Goal: Information Seeking & Learning: Learn about a topic

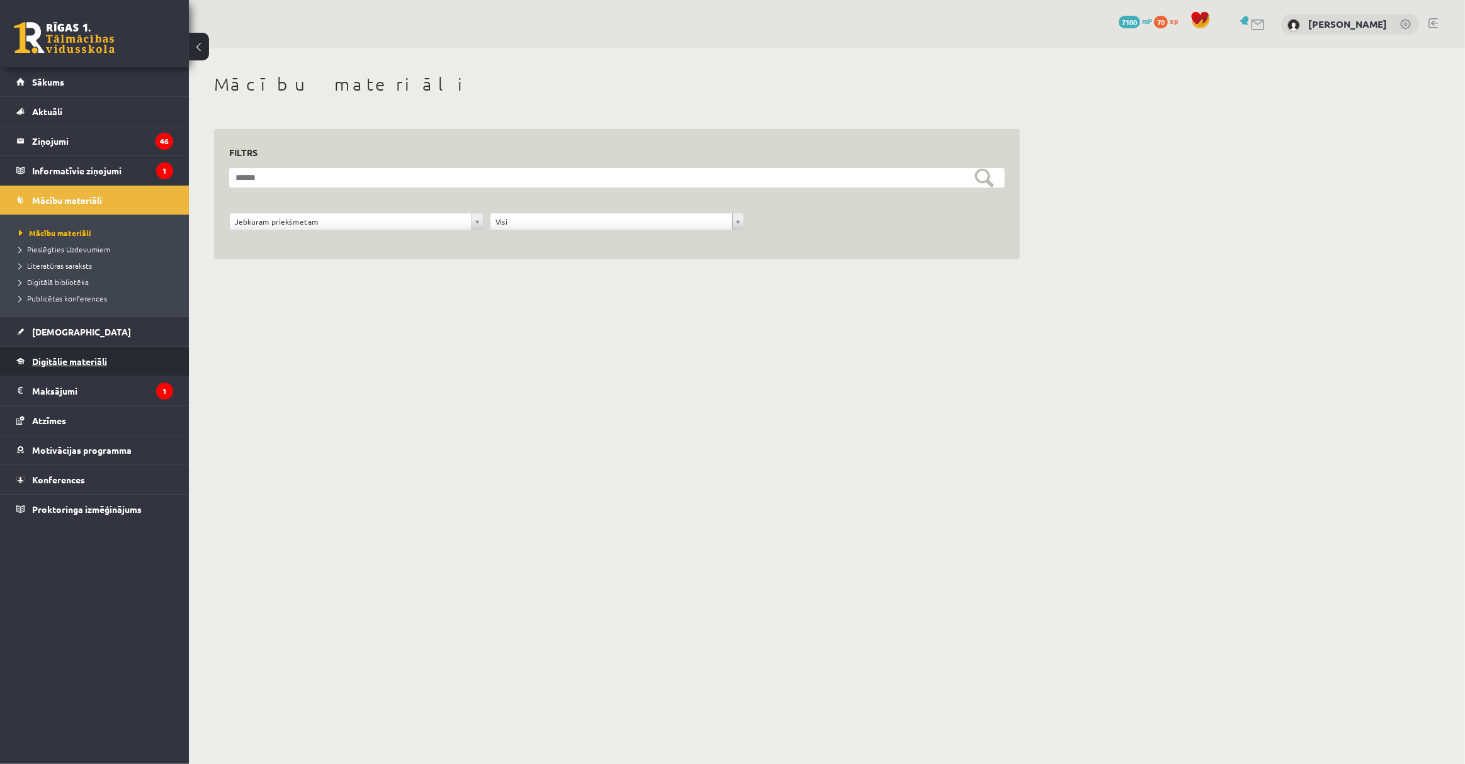
click at [124, 354] on link "Digitālie materiāli" at bounding box center [94, 361] width 157 height 29
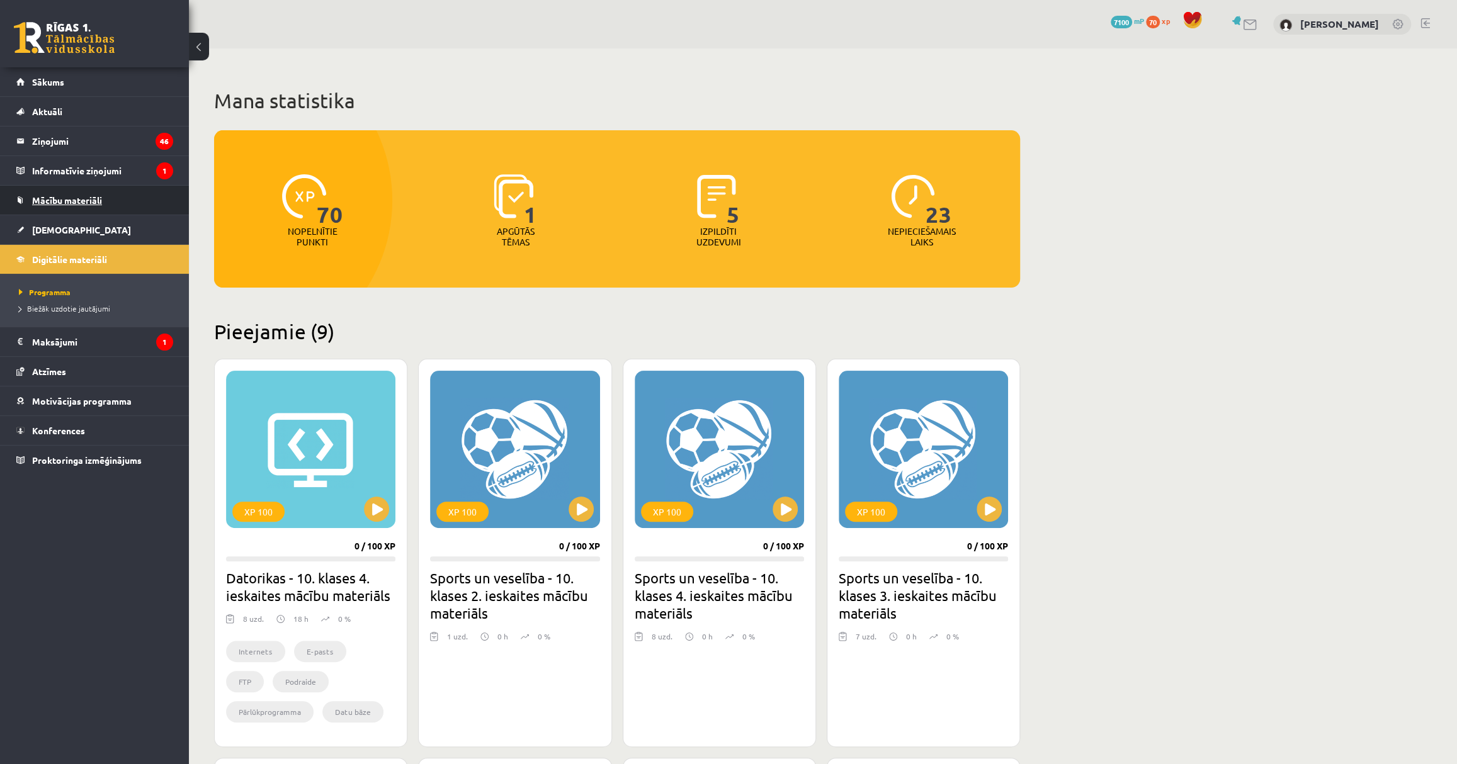
click at [82, 202] on span "Mācību materiāli" at bounding box center [67, 200] width 70 height 11
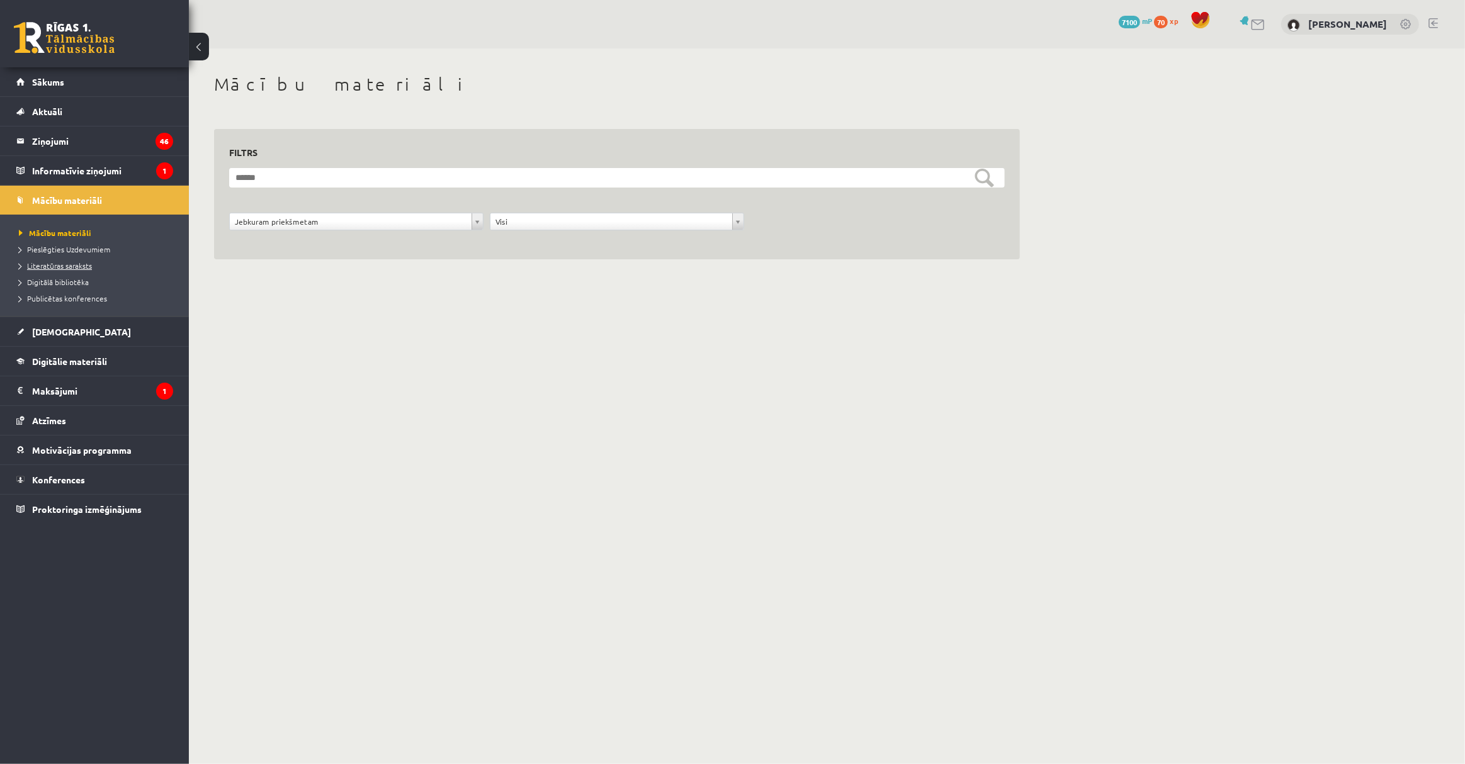
click at [88, 264] on span "Literatūras saraksts" at bounding box center [55, 266] width 73 height 10
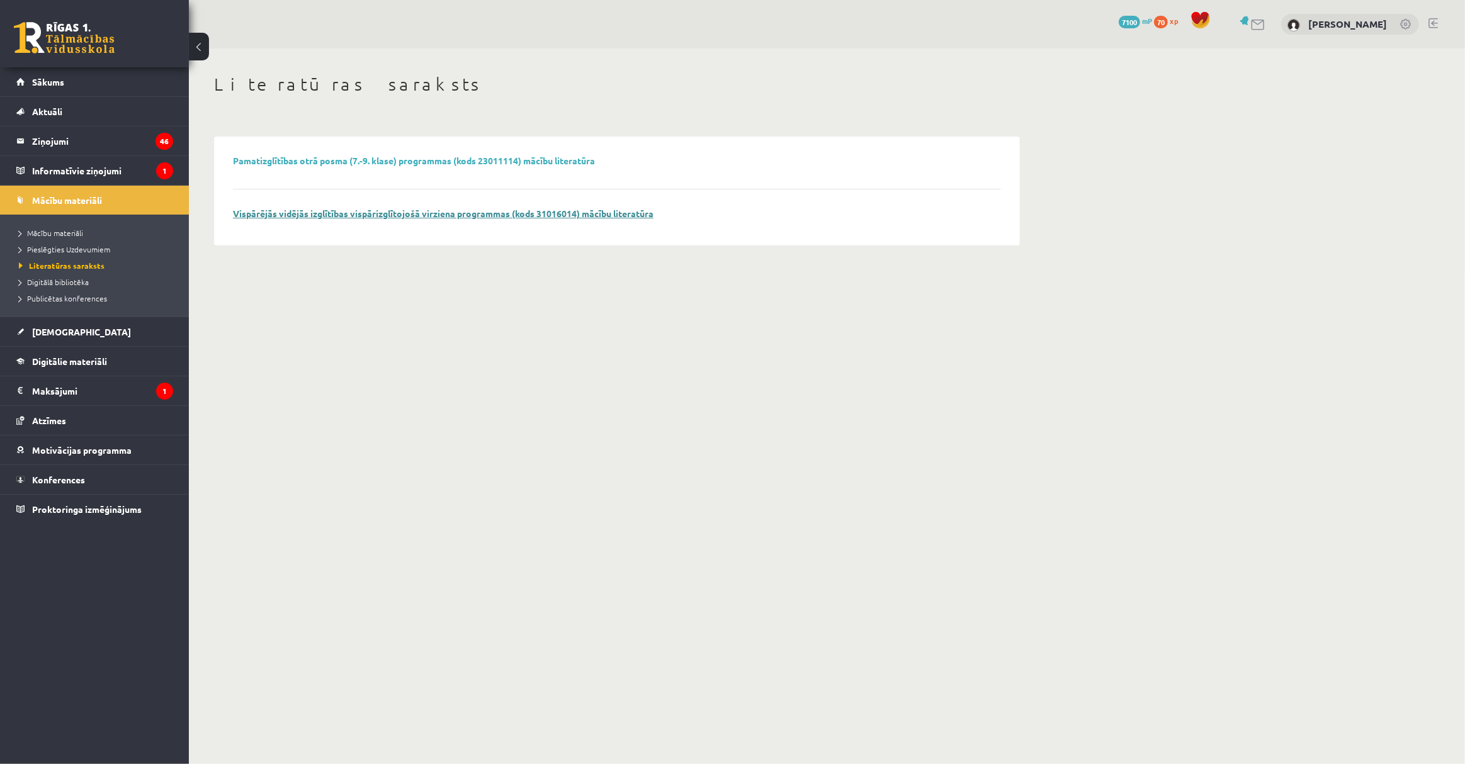
click at [357, 215] on link "Vispārējās vidējās izglītības vispārizglītojošā virziena programmas (kods 31016…" at bounding box center [443, 213] width 421 height 11
click at [76, 283] on span "Digitālā bibliotēka" at bounding box center [54, 282] width 70 height 10
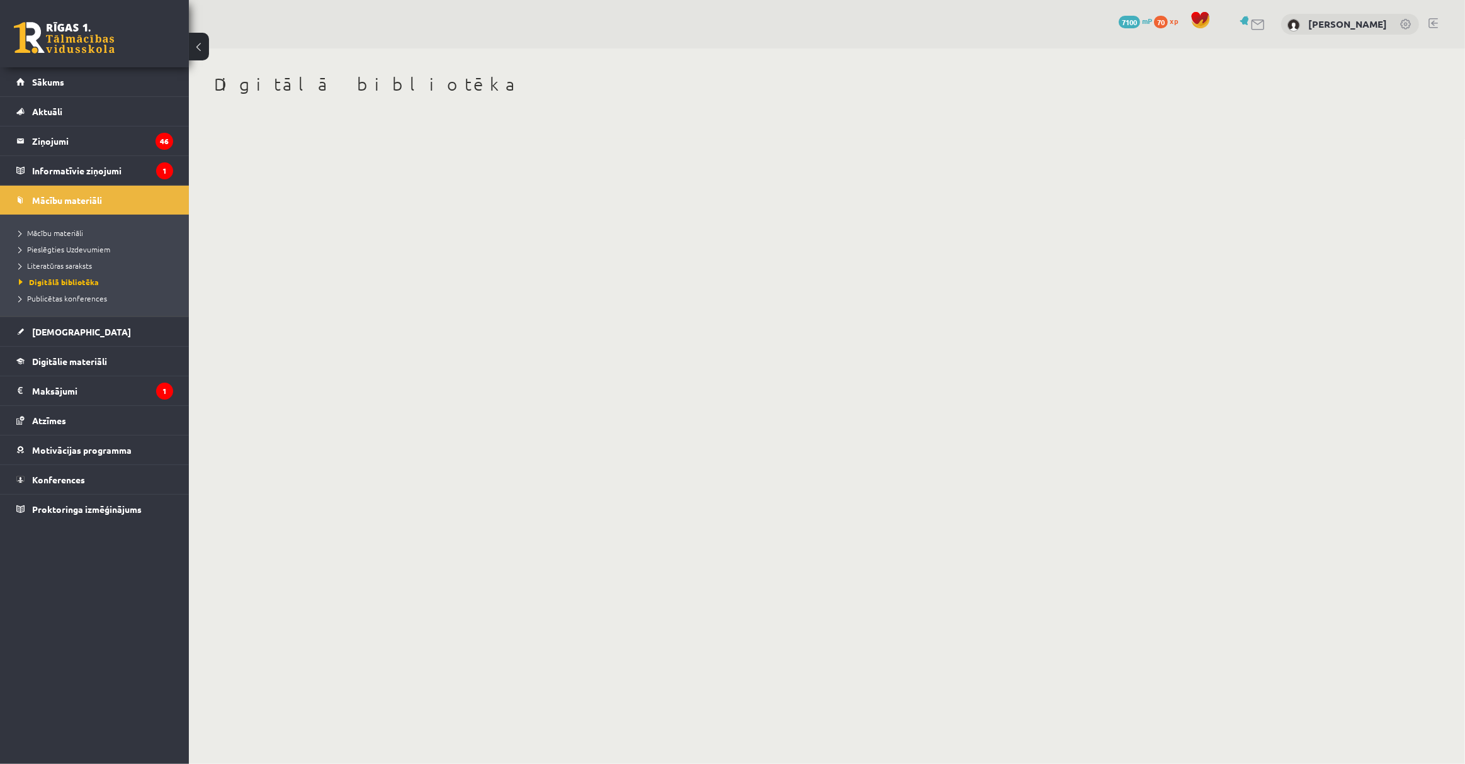
click at [376, 176] on body "0 Dāvanas 7100 mP 70 xp [PERSON_NAME] Sākums Aktuāli Kā mācīties eSKOLĀ Kontakt…" at bounding box center [732, 382] width 1465 height 764
click at [81, 298] on span "Publicētas konferences" at bounding box center [63, 298] width 88 height 10
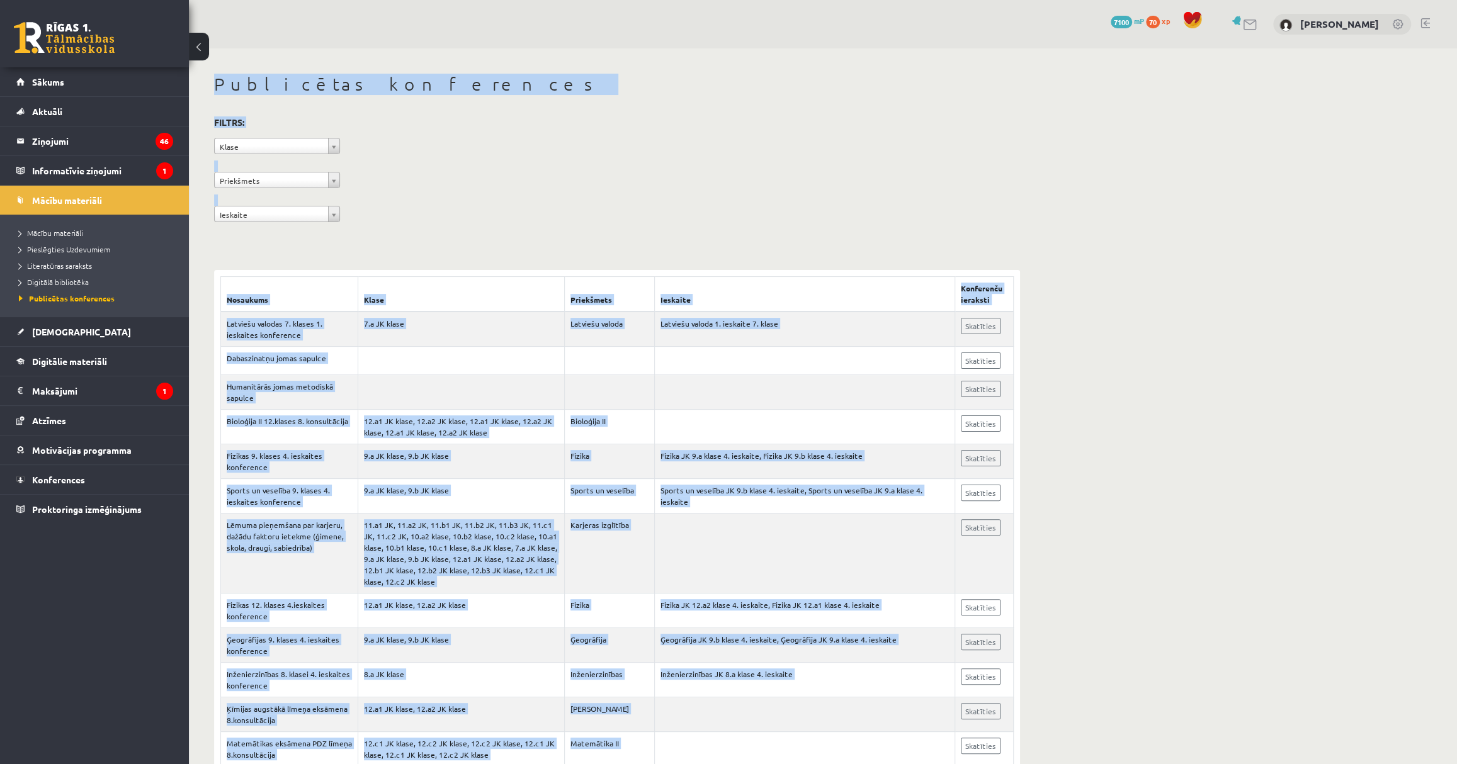
click at [518, 158] on div "**********" at bounding box center [617, 171] width 806 height 115
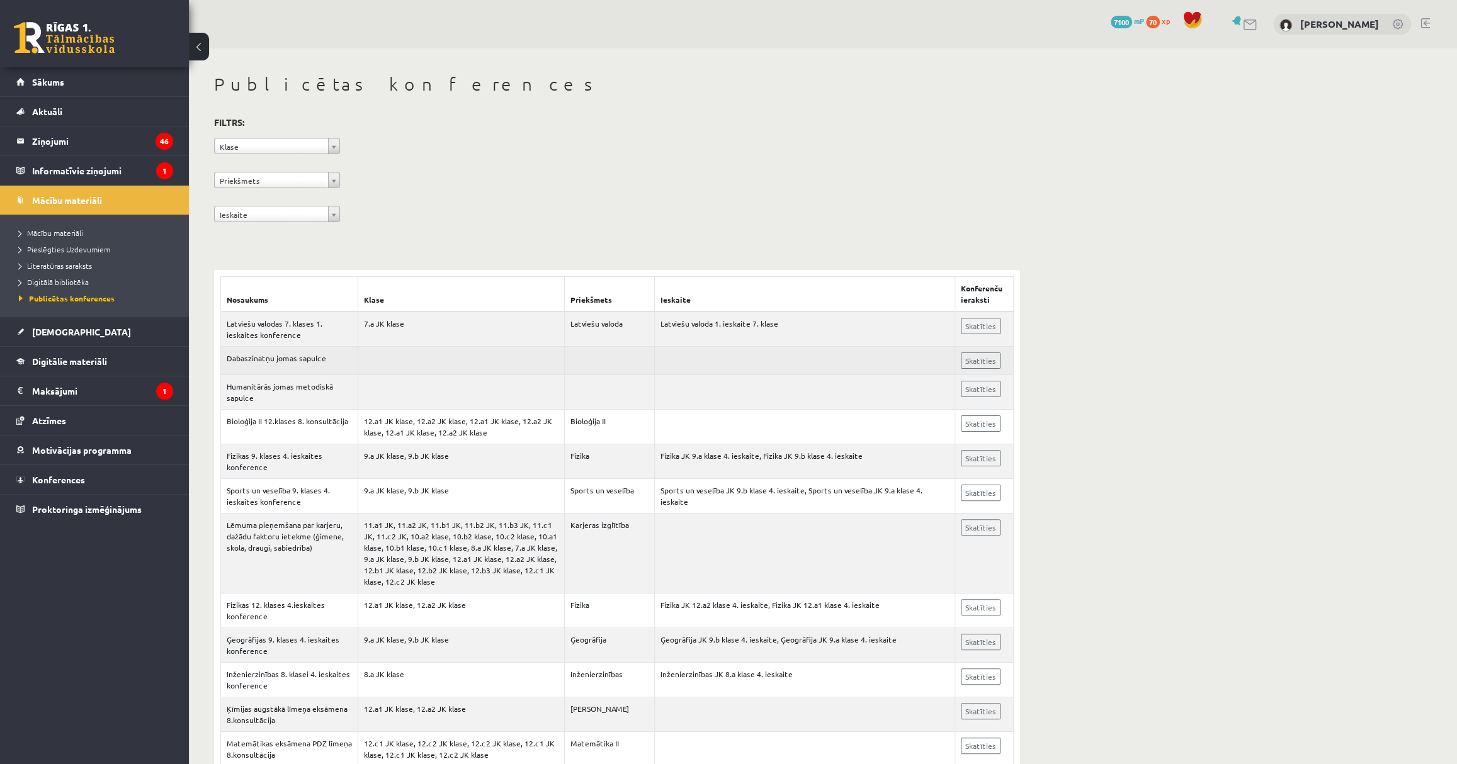
drag, startPoint x: 454, startPoint y: 441, endPoint x: 383, endPoint y: 156, distance: 293.9
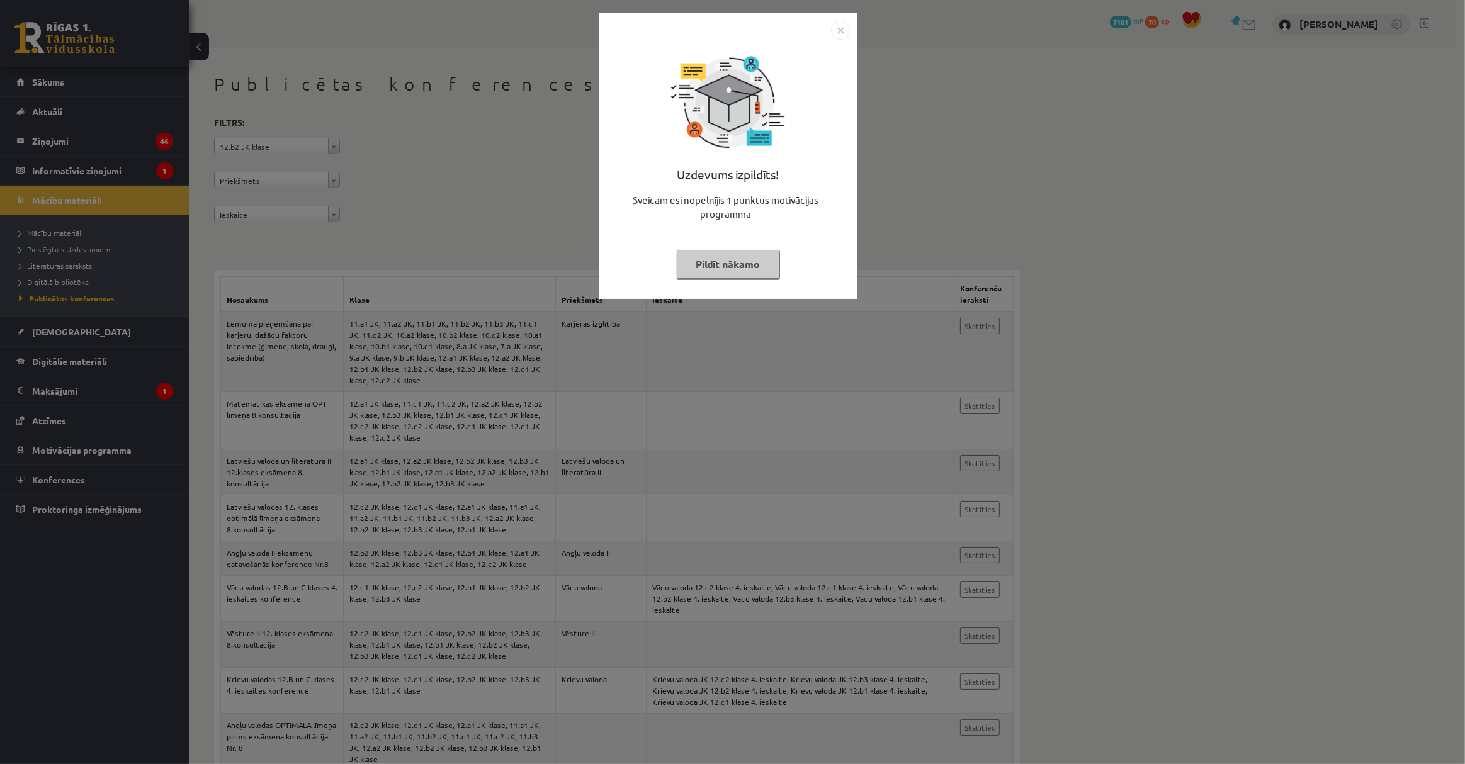
click at [723, 268] on button "Pildīt nākamo" at bounding box center [728, 264] width 103 height 29
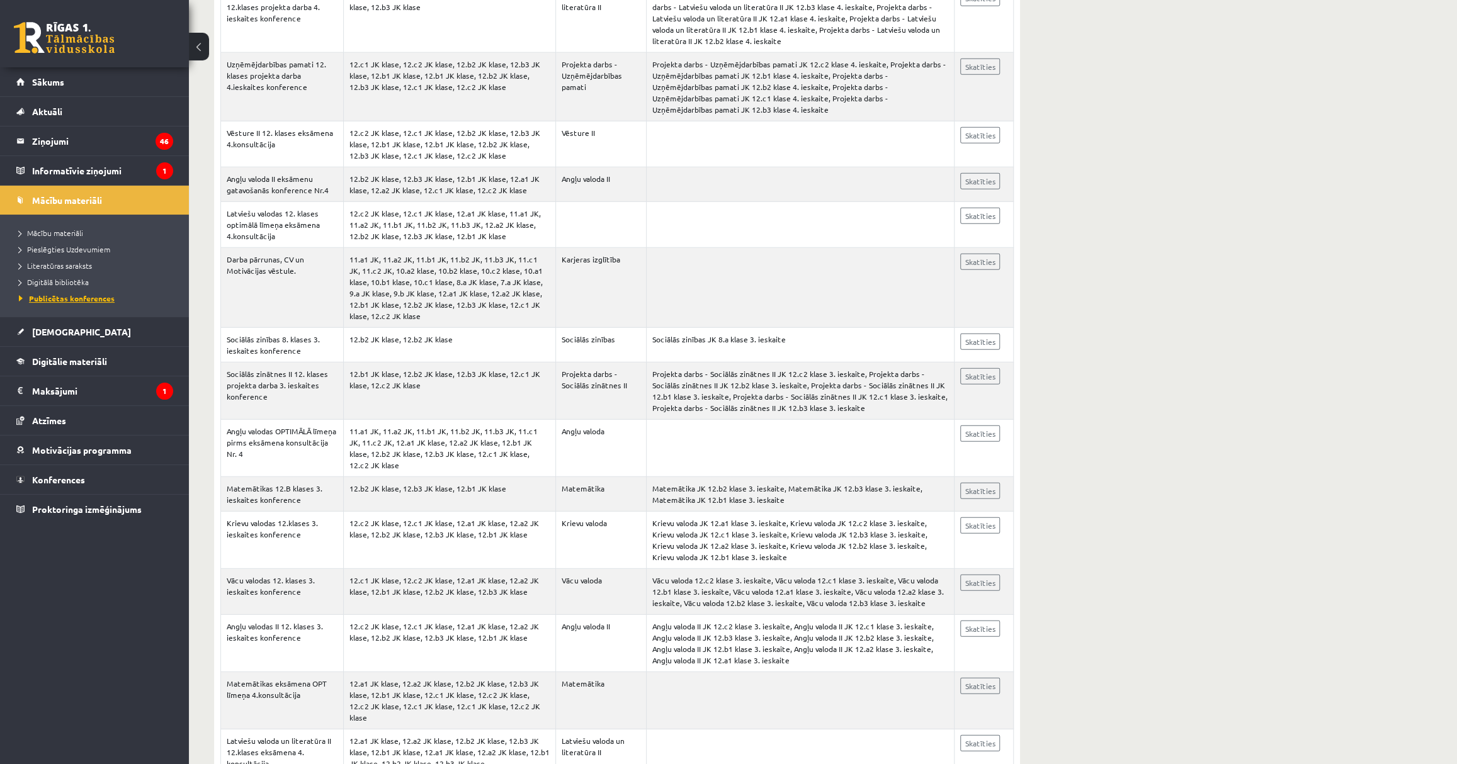
scroll to position [2747, 0]
